Goal: Information Seeking & Learning: Learn about a topic

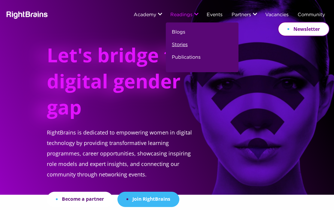
click at [179, 41] on link "Stories" at bounding box center [180, 47] width 16 height 13
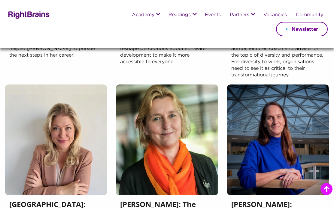
scroll to position [589, 0]
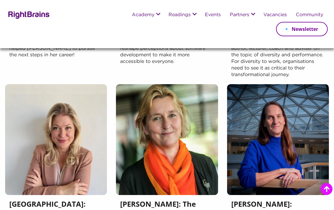
click at [80, 131] on img at bounding box center [56, 139] width 102 height 111
